Goal: Task Accomplishment & Management: Manage account settings

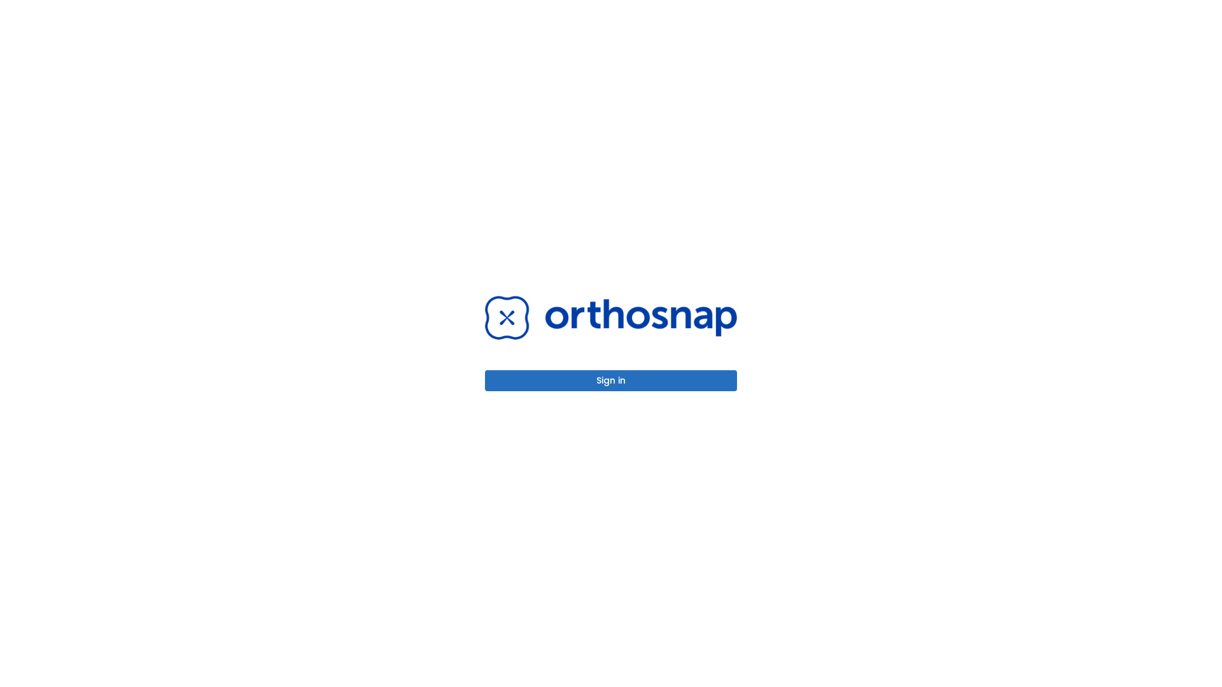
click at [611, 381] on button "Sign in" at bounding box center [611, 380] width 252 height 21
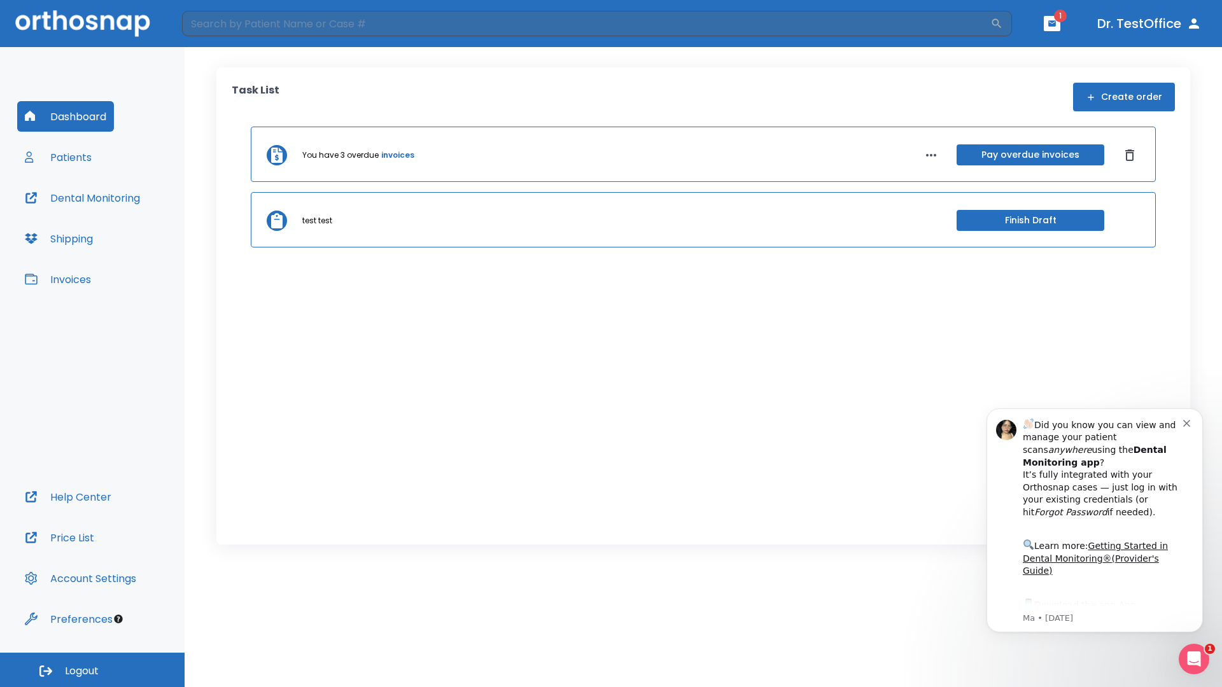
click at [92, 670] on span "Logout" at bounding box center [82, 671] width 34 height 14
